Goal: Transaction & Acquisition: Book appointment/travel/reservation

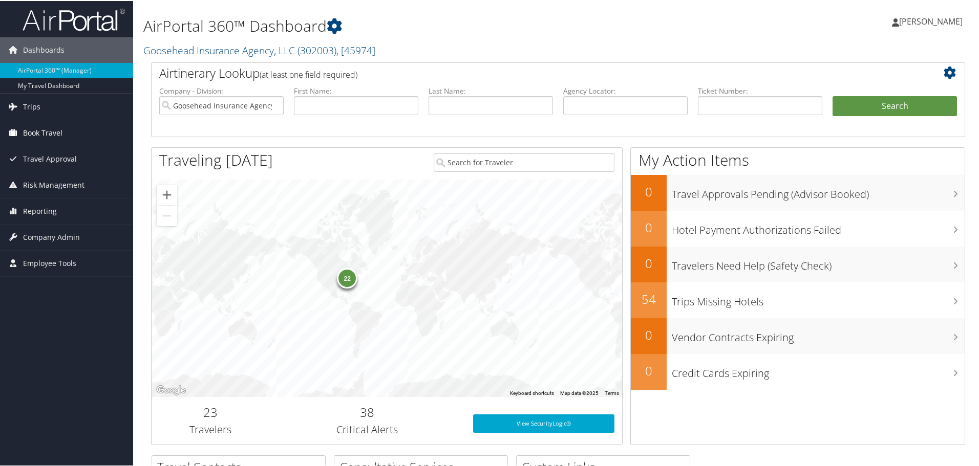
click at [38, 131] on span "Book Travel" at bounding box center [42, 132] width 39 height 26
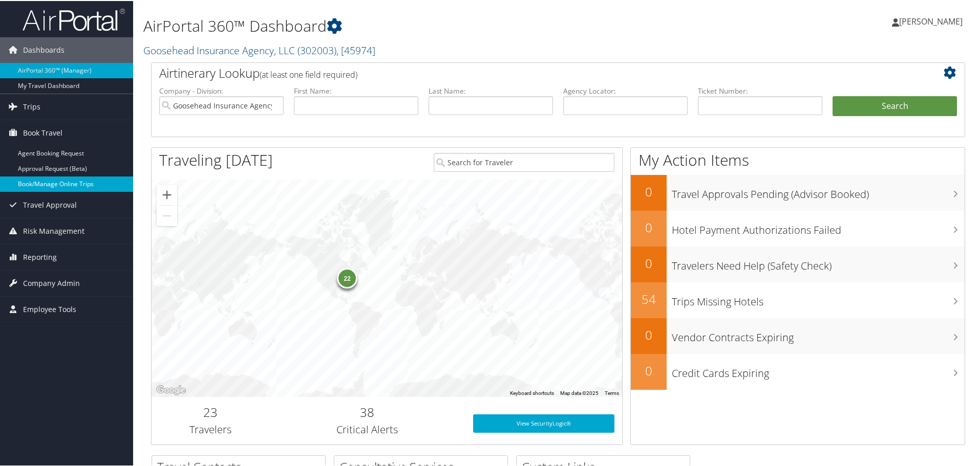
click at [42, 183] on link "Book/Manage Online Trips" at bounding box center [66, 183] width 133 height 15
click at [66, 177] on link "Book/Manage Online Trips" at bounding box center [66, 183] width 133 height 15
